Goal: Task Accomplishment & Management: Complete application form

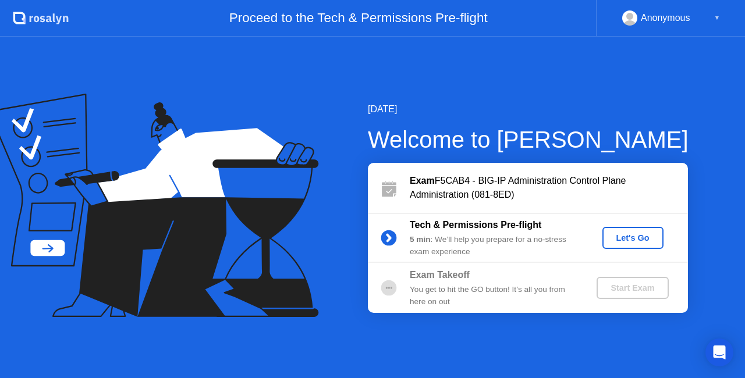
click at [607, 100] on div "[DATE] Welcome to [PERSON_NAME] Exam F5CAB4 - BIG-IP Administration Control Pla…" at bounding box center [372, 207] width 745 height 341
click at [525, 77] on div "[DATE] Welcome to [PERSON_NAME] Exam F5CAB4 - BIG-IP Administration Control Pla…" at bounding box center [372, 207] width 745 height 341
drag, startPoint x: 495, startPoint y: 182, endPoint x: 578, endPoint y: 183, distance: 83.8
click at [578, 183] on div "Exam F5CAB4 - BIG-IP Administration Control Plane Administration (081-8ED)" at bounding box center [549, 188] width 278 height 28
click at [639, 236] on div "Let's Go" at bounding box center [633, 237] width 52 height 9
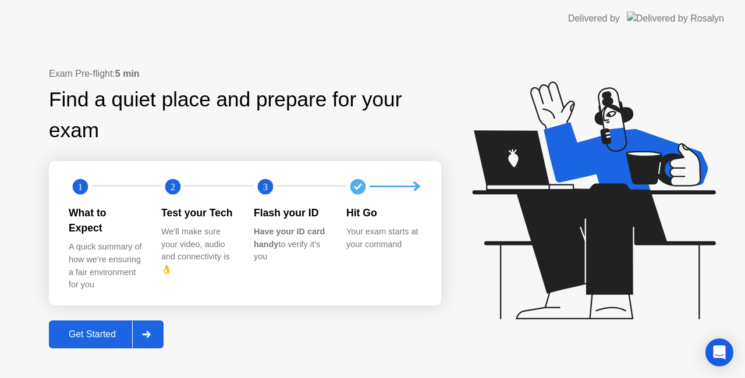
click at [104, 334] on button "Get Started" at bounding box center [106, 335] width 115 height 28
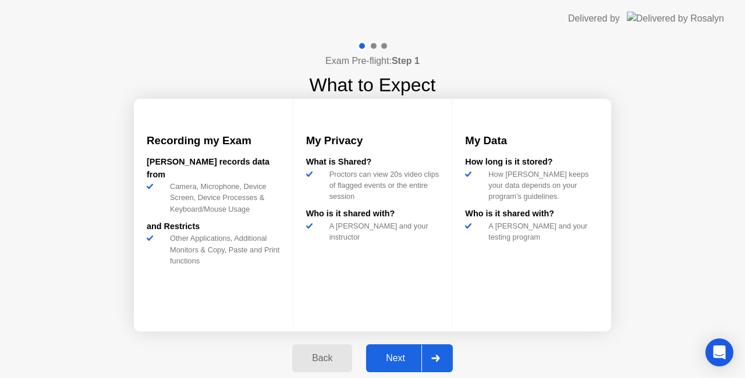
click at [394, 358] on div "Next" at bounding box center [395, 358] width 52 height 10
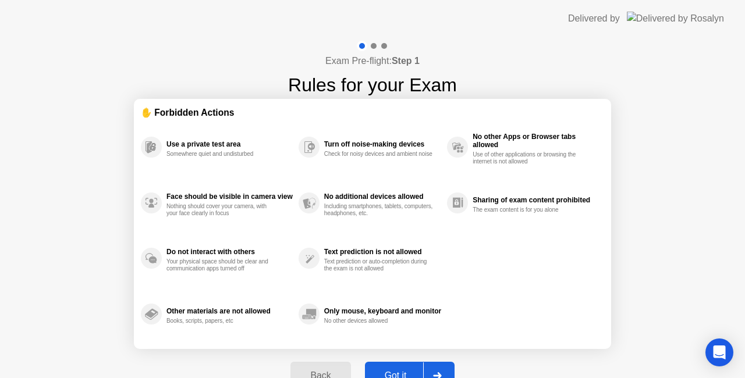
click at [398, 367] on button "Got it" at bounding box center [410, 376] width 90 height 28
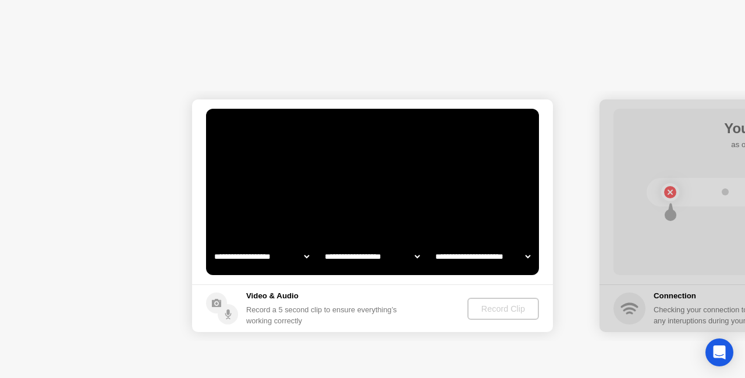
select select "**********"
select select "*******"
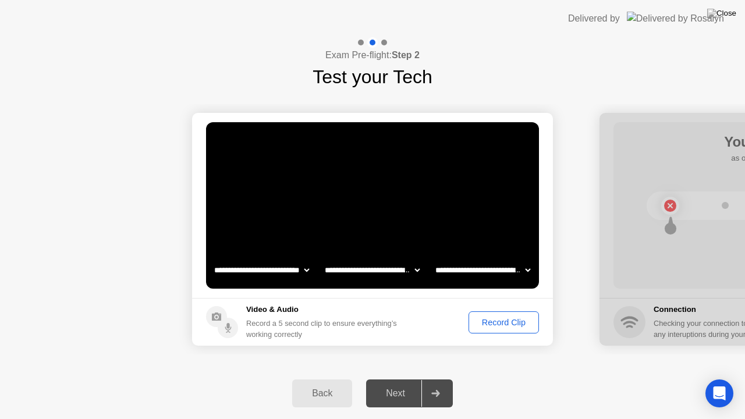
click at [510, 322] on div "Record Clip" at bounding box center [503, 322] width 62 height 9
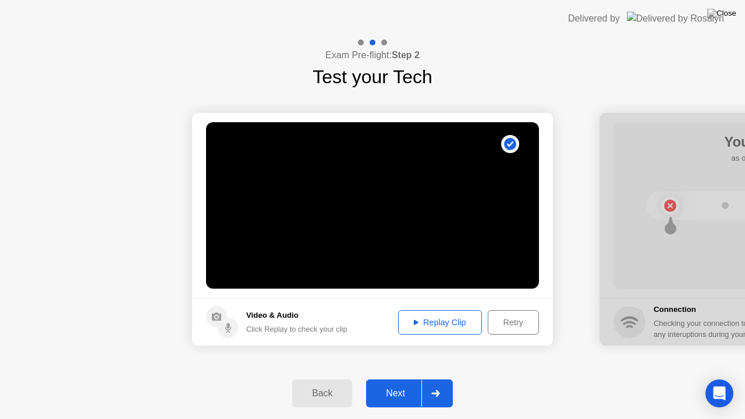
click at [410, 378] on div "Next" at bounding box center [395, 393] width 52 height 10
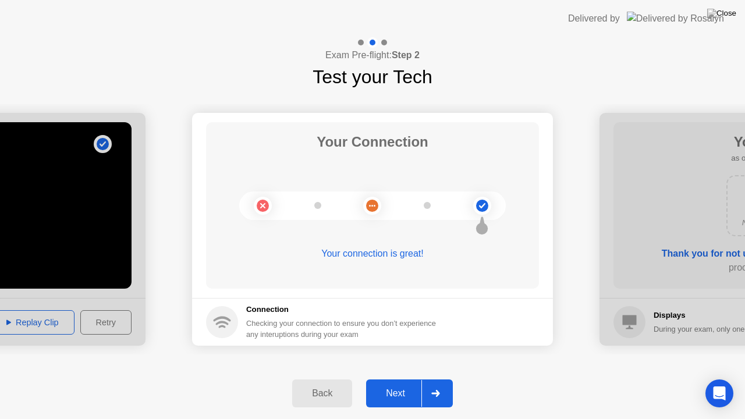
click at [401, 378] on div "Next" at bounding box center [395, 393] width 52 height 10
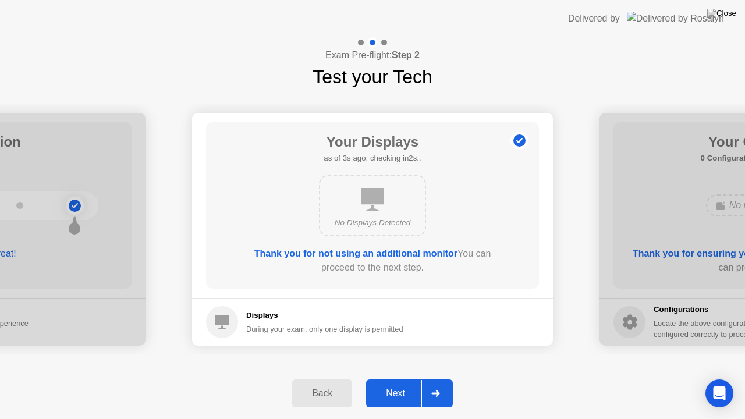
click at [400, 378] on div "Next" at bounding box center [395, 393] width 52 height 10
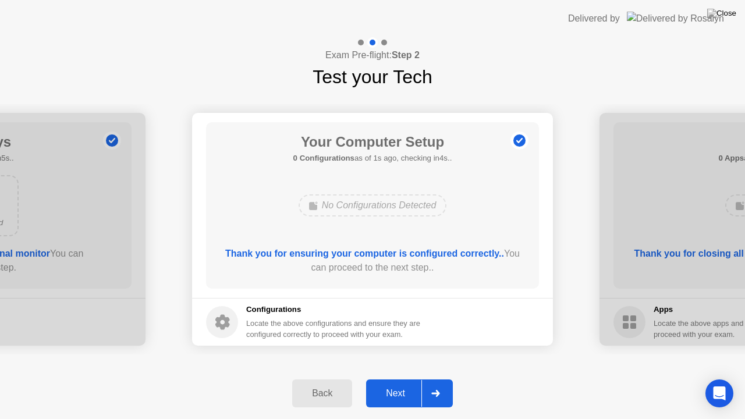
click at [393, 378] on div "Next" at bounding box center [395, 393] width 52 height 10
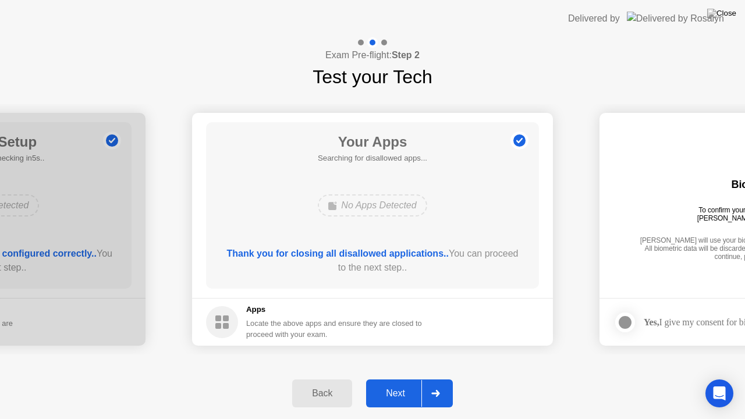
click at [404, 378] on div "Next" at bounding box center [395, 393] width 52 height 10
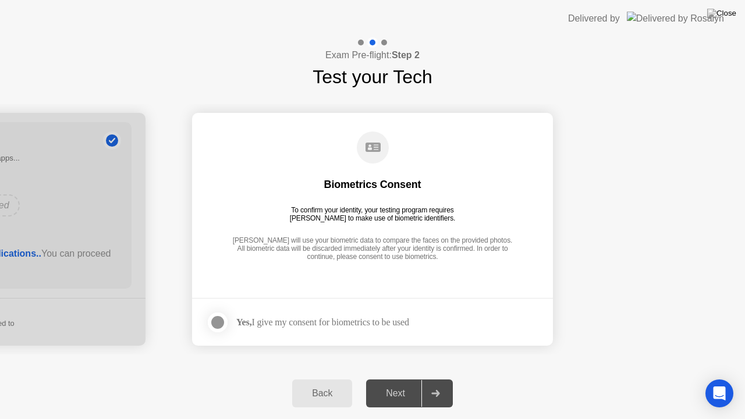
click at [277, 322] on div "Yes, I give my consent for biometrics to be used" at bounding box center [322, 322] width 173 height 11
click at [222, 320] on div at bounding box center [218, 322] width 14 height 14
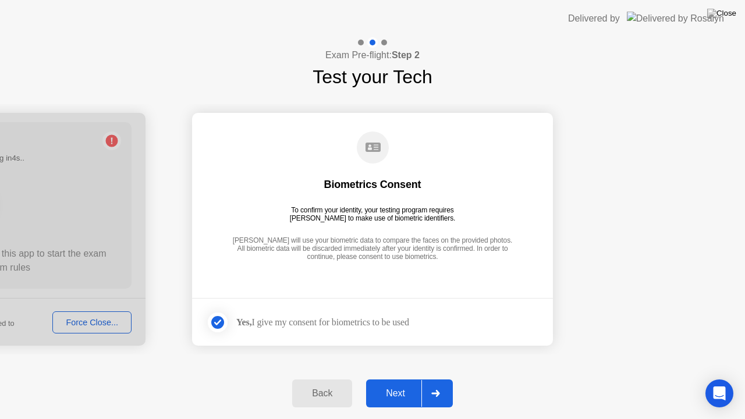
click at [397, 378] on div "Next" at bounding box center [395, 393] width 52 height 10
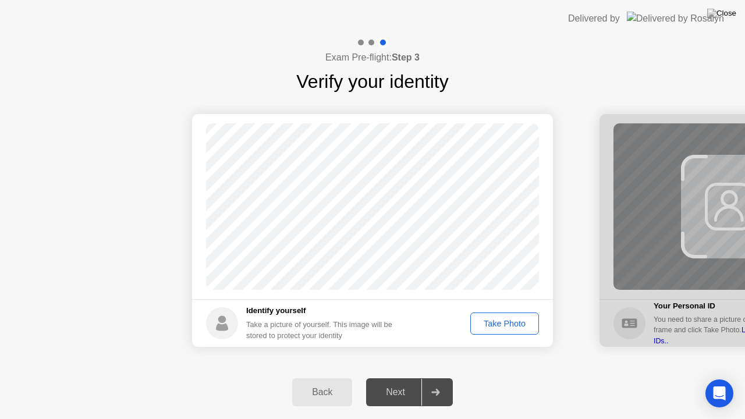
click at [497, 324] on div "Take Photo" at bounding box center [504, 323] width 61 height 9
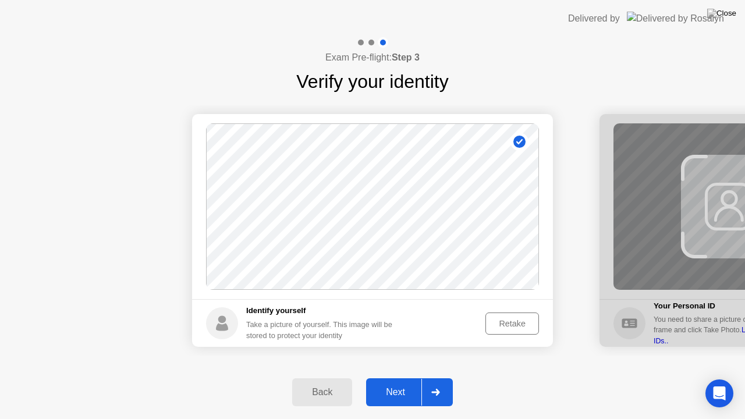
click at [403, 378] on div "Next" at bounding box center [395, 392] width 52 height 10
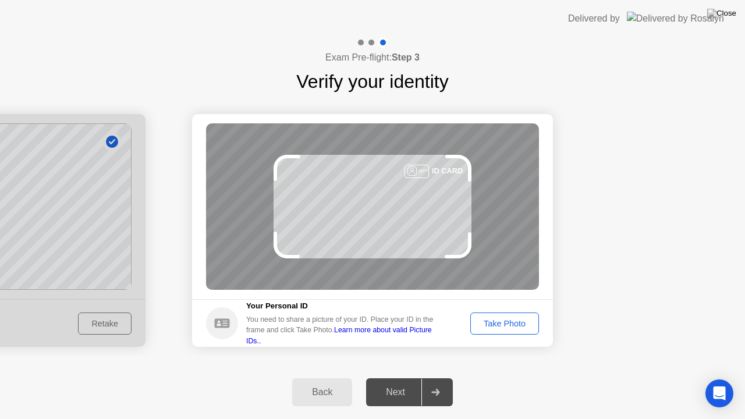
click at [509, 324] on div "Take Photo" at bounding box center [504, 323] width 61 height 9
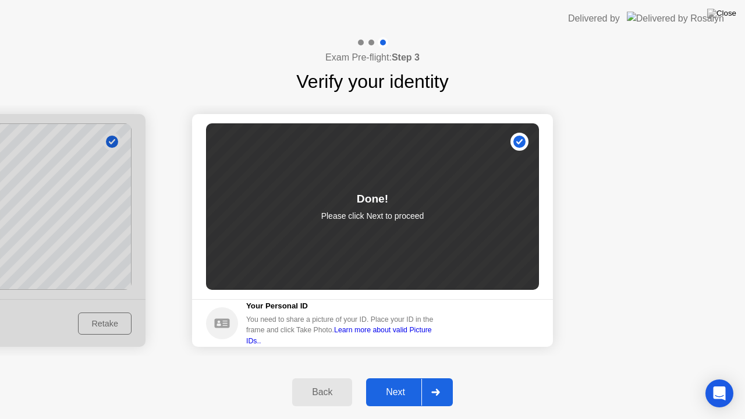
click at [393, 378] on div "Next" at bounding box center [395, 392] width 52 height 10
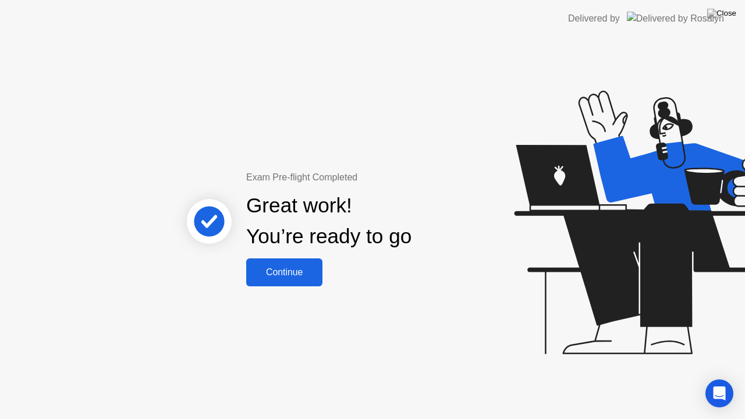
click at [290, 269] on div "Continue" at bounding box center [284, 272] width 69 height 10
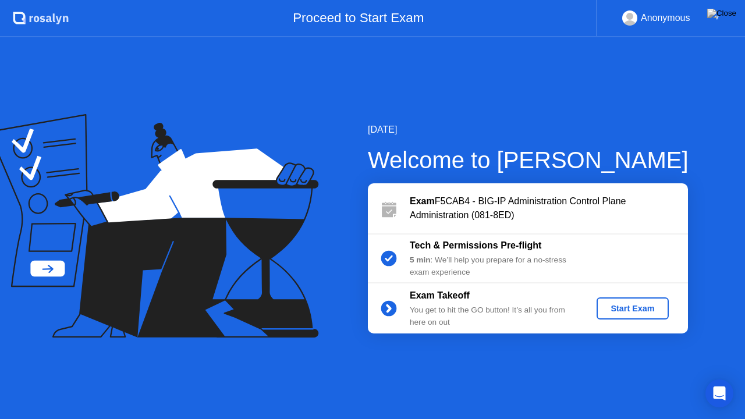
click at [621, 307] on div "Start Exam" at bounding box center [632, 308] width 62 height 9
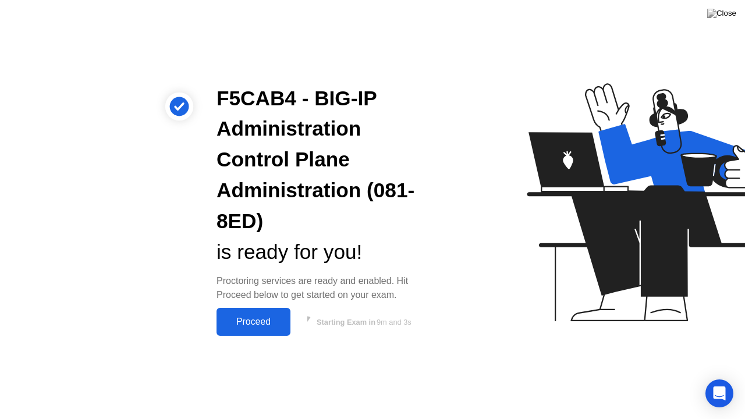
click at [257, 314] on button "Proceed" at bounding box center [253, 322] width 74 height 28
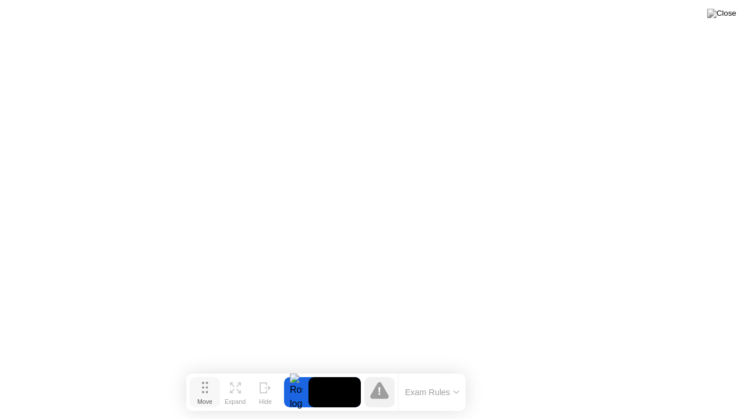
drag, startPoint x: 250, startPoint y: 399, endPoint x: 204, endPoint y: 391, distance: 47.3
click at [204, 378] on icon at bounding box center [205, 388] width 6 height 12
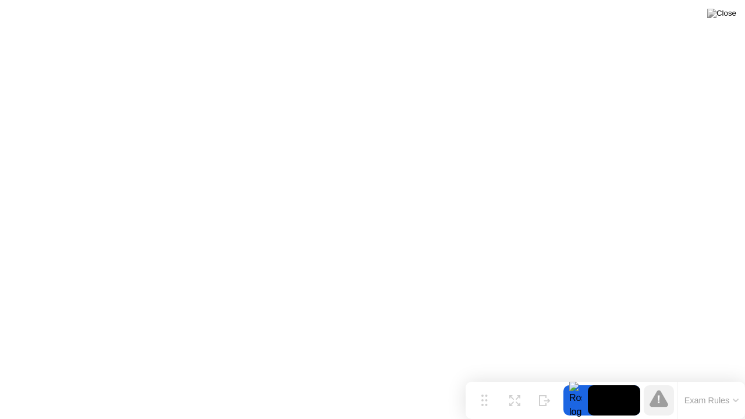
drag, startPoint x: 212, startPoint y: 386, endPoint x: 570, endPoint y: 418, distance: 359.8
click at [570, 378] on div "Move Expand Hide Exam Rules" at bounding box center [604, 400] width 279 height 37
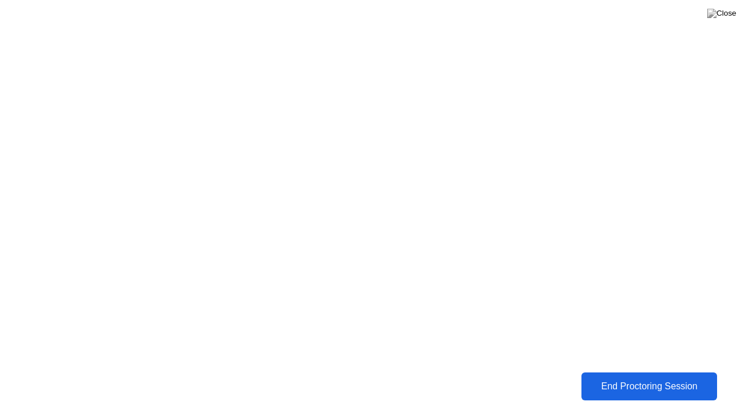
click at [623, 378] on div "End Proctoring Session" at bounding box center [648, 386] width 129 height 10
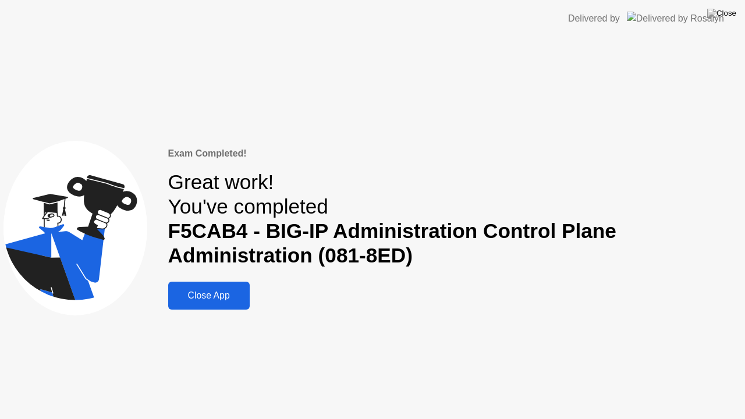
click at [214, 293] on div "Close App" at bounding box center [209, 295] width 74 height 10
